Goal: Browse casually: Explore the website without a specific task or goal

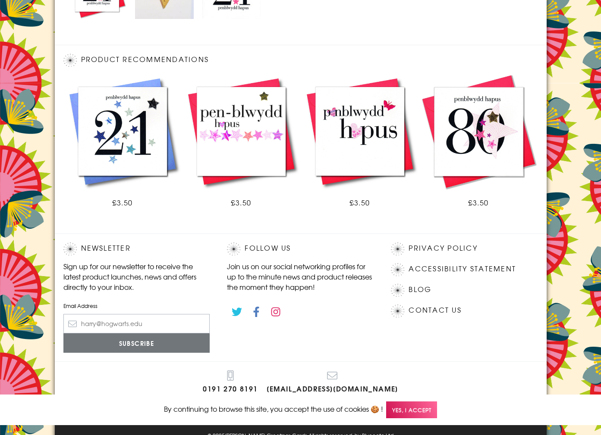
scroll to position [454, 0]
